Goal: Task Accomplishment & Management: Manage account settings

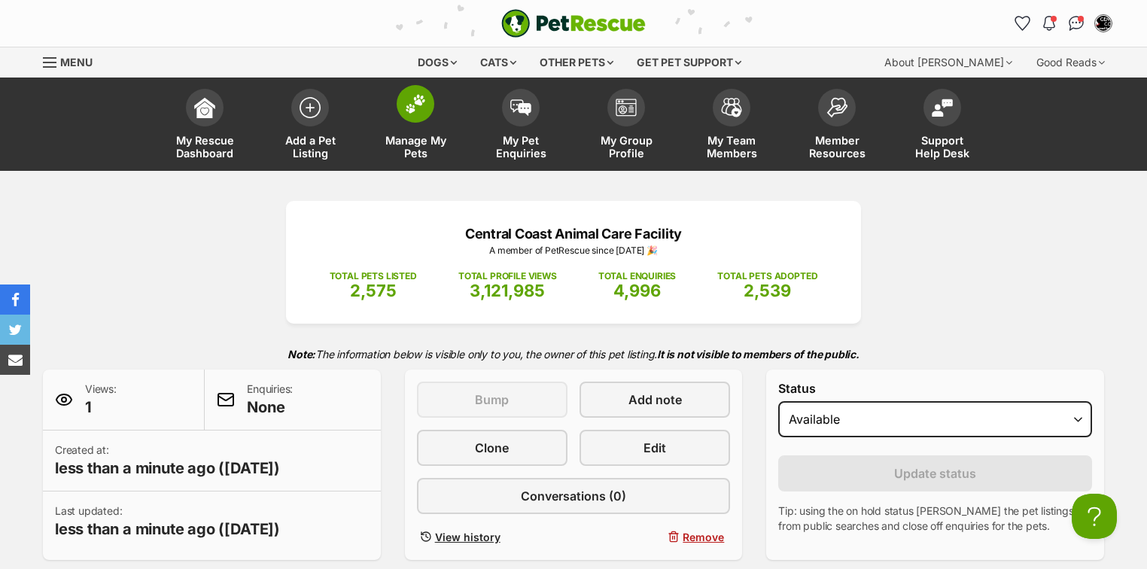
click at [418, 108] on img at bounding box center [415, 104] width 21 height 20
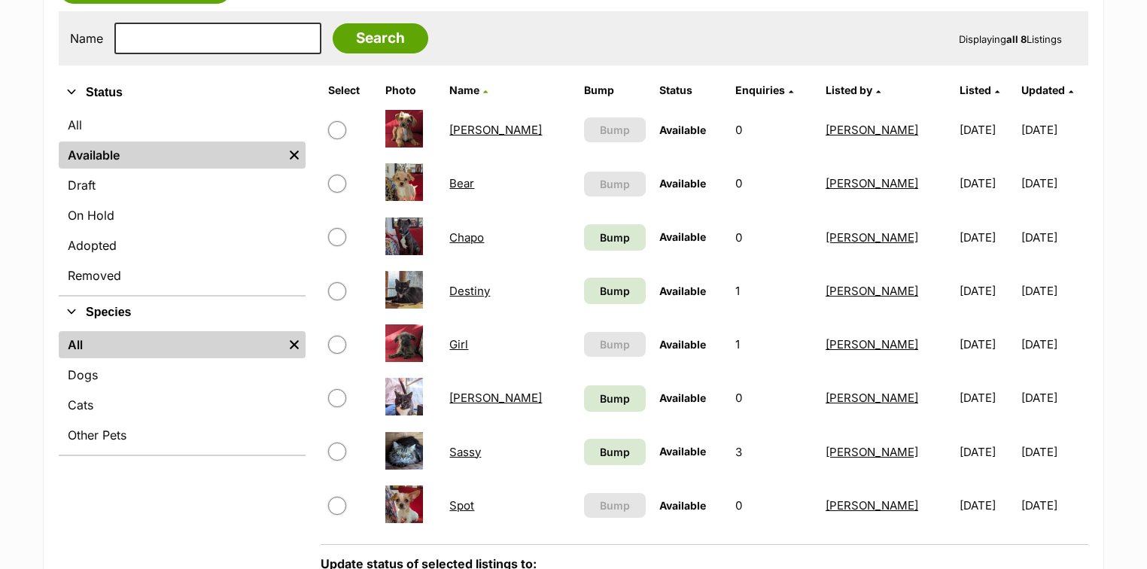
scroll to position [301, 0]
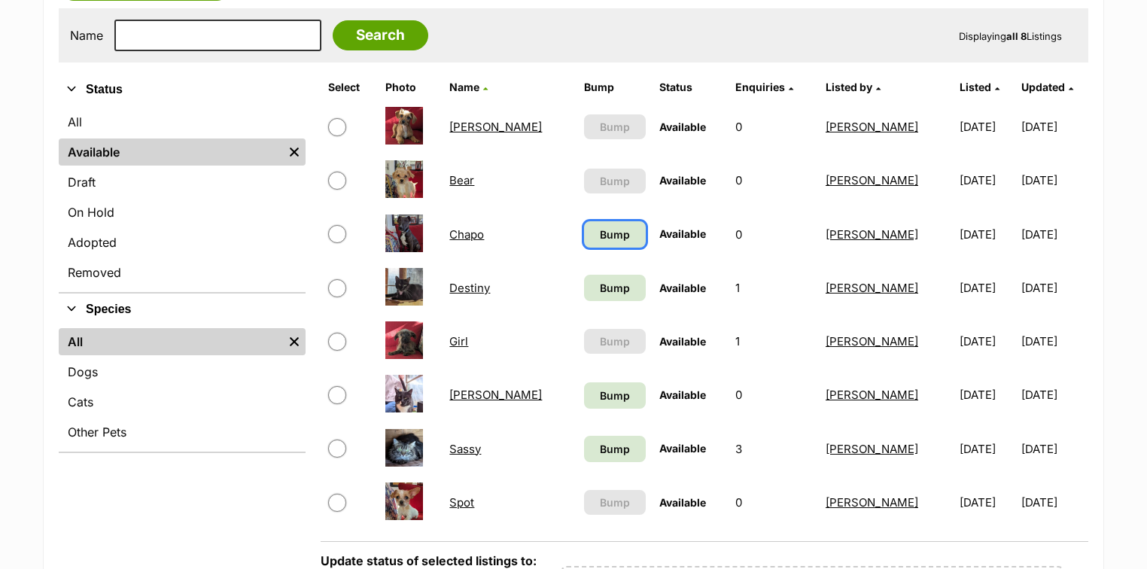
click at [584, 237] on link "Bump" at bounding box center [615, 234] width 62 height 26
click at [584, 285] on link "Bump" at bounding box center [615, 288] width 62 height 26
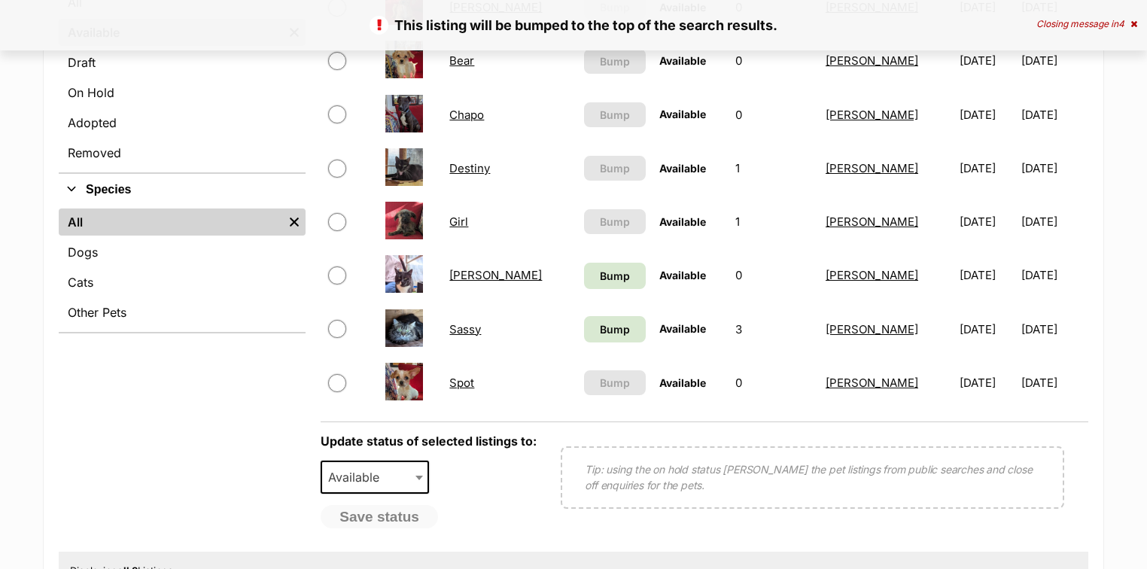
scroll to position [421, 0]
click at [600, 272] on span "Bump" at bounding box center [615, 275] width 30 height 16
click at [600, 327] on span "Bump" at bounding box center [615, 329] width 30 height 16
